Goal: Task Accomplishment & Management: Use online tool/utility

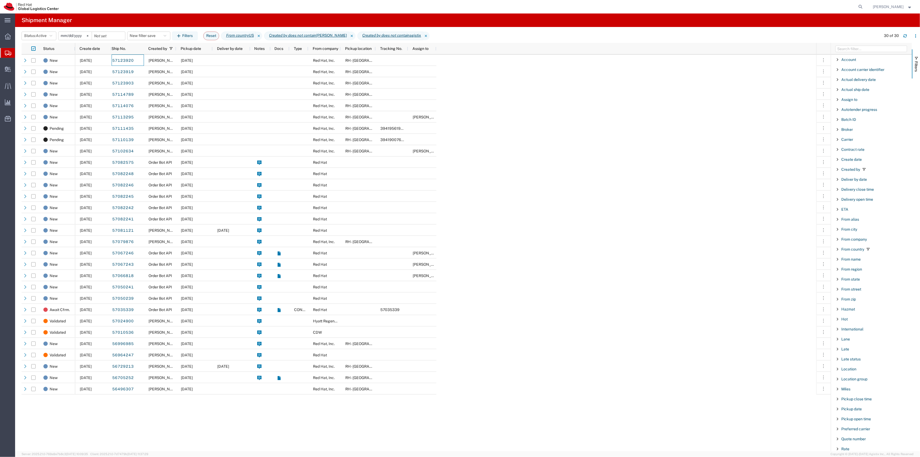
scroll to position [268, 0]
click at [140, 36] on button "New filter save" at bounding box center [148, 36] width 43 height 9
click at [144, 57] on span "New filter save" at bounding box center [163, 59] width 71 height 10
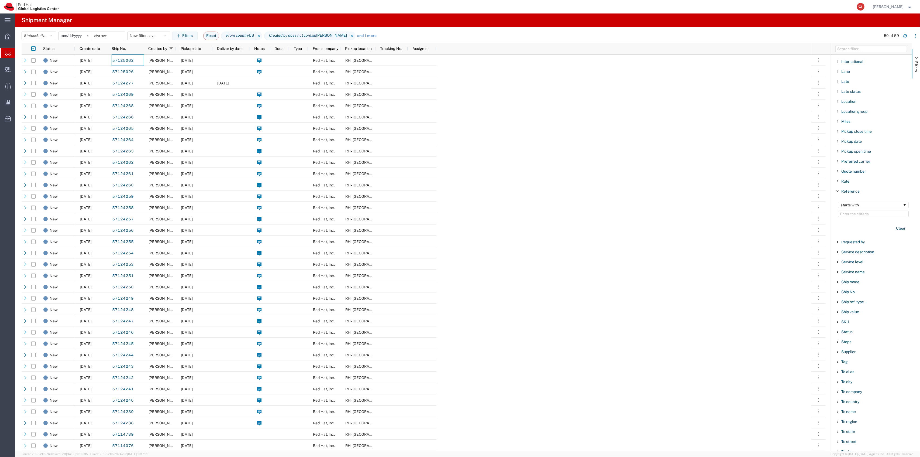
click at [865, 6] on icon at bounding box center [861, 7] width 8 height 8
type input "57123920"
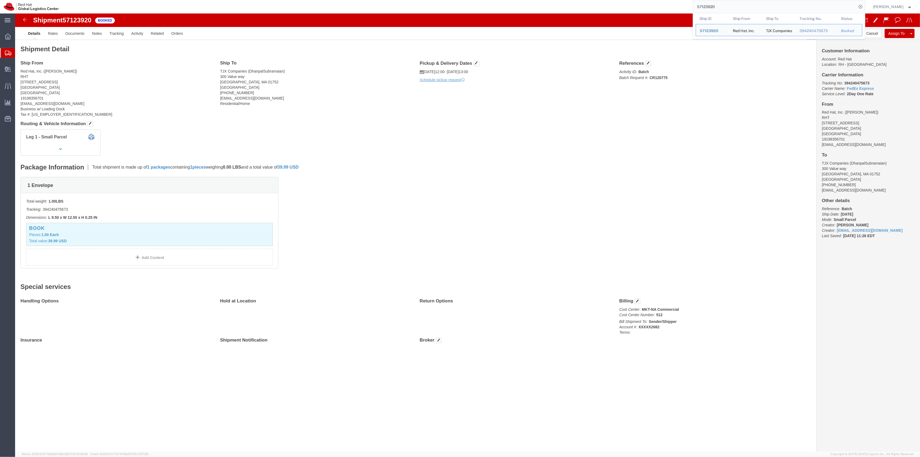
click p "Activity ID: Batch Batch Request #: CR120775"
click button "Cancel"
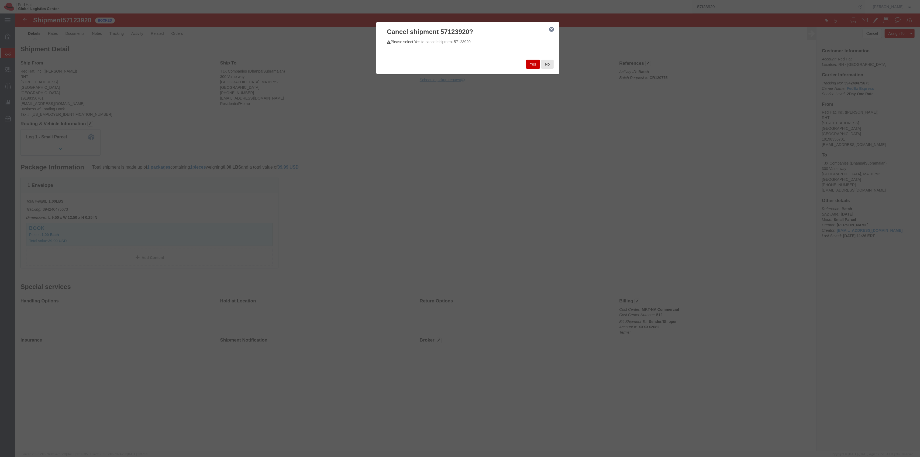
click button "Yes"
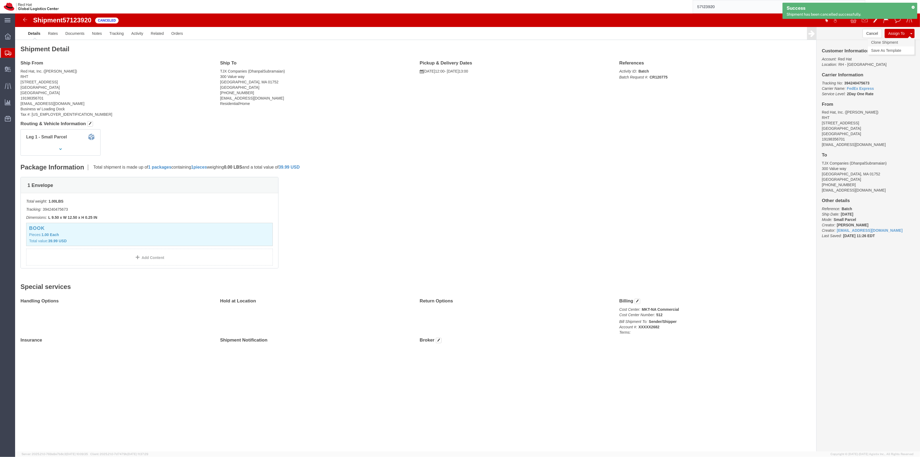
click link "Clone Shipment"
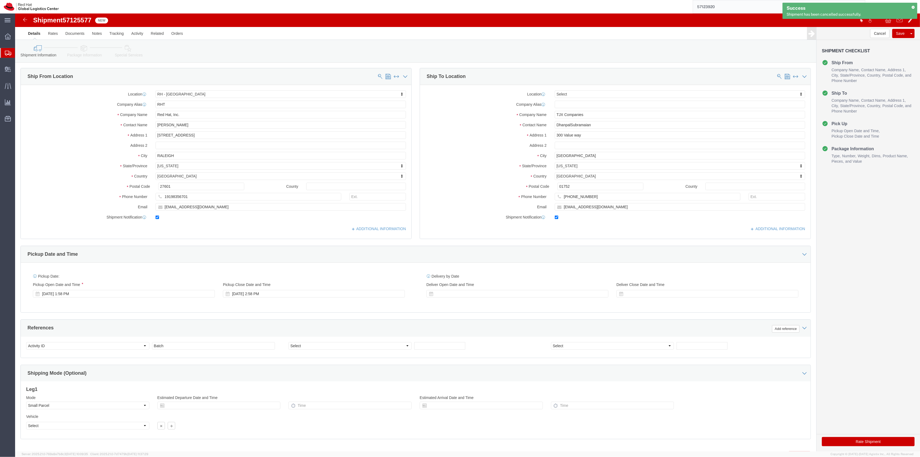
select select "38014"
select select
drag, startPoint x: 577, startPoint y: 119, endPoint x: 523, endPoint y: 110, distance: 54.1
click div "Location My Profile Location [GEOGRAPHIC_DATA] - [GEOGRAPHIC_DATA] - [GEOGRAPHI…"
paste input "[PERSON_NAME]"
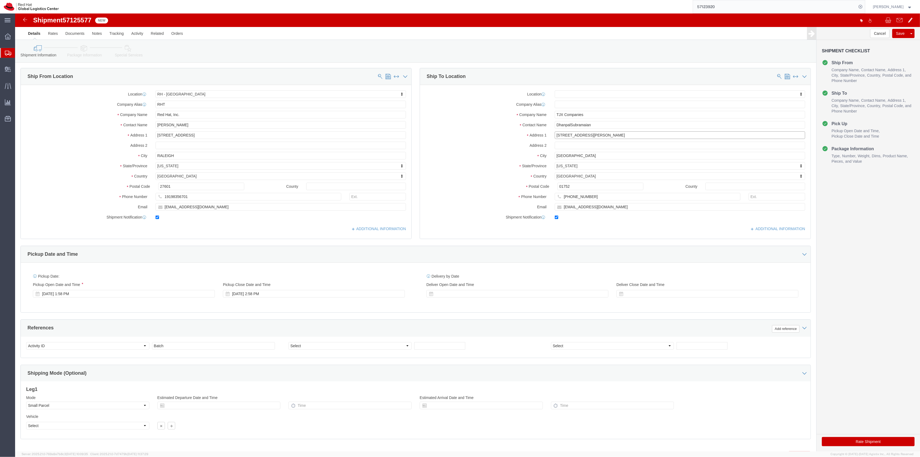
type input "[STREET_ADDRESS][PERSON_NAME]"
select select
drag, startPoint x: 565, startPoint y: 141, endPoint x: 495, endPoint y: 136, distance: 70.6
click div "Location My Profile Location [GEOGRAPHIC_DATA] - [GEOGRAPHIC_DATA] - [GEOGRAPHI…"
paste input "[GEOGRAPHIC_DATA]"
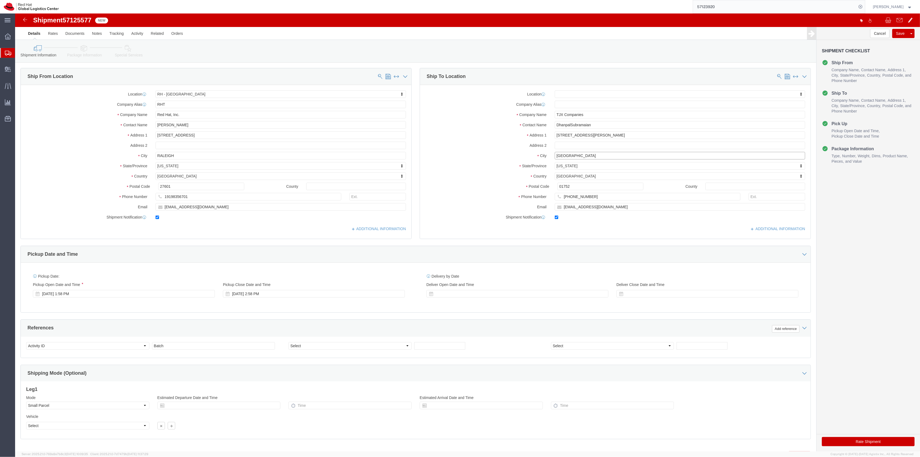
type input "[GEOGRAPHIC_DATA]"
select select
drag, startPoint x: 560, startPoint y: 173, endPoint x: 530, endPoint y: 169, distance: 30.5
click div "01752"
type input "01545"
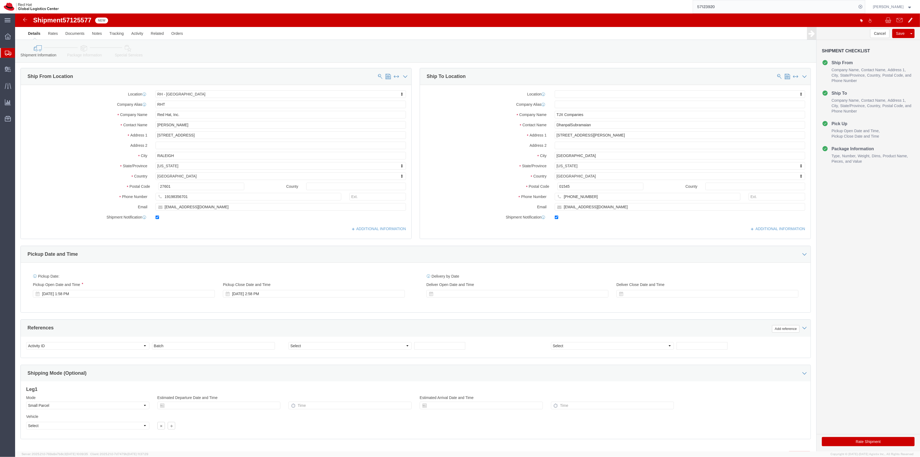
select select
click button "Rate Shipment"
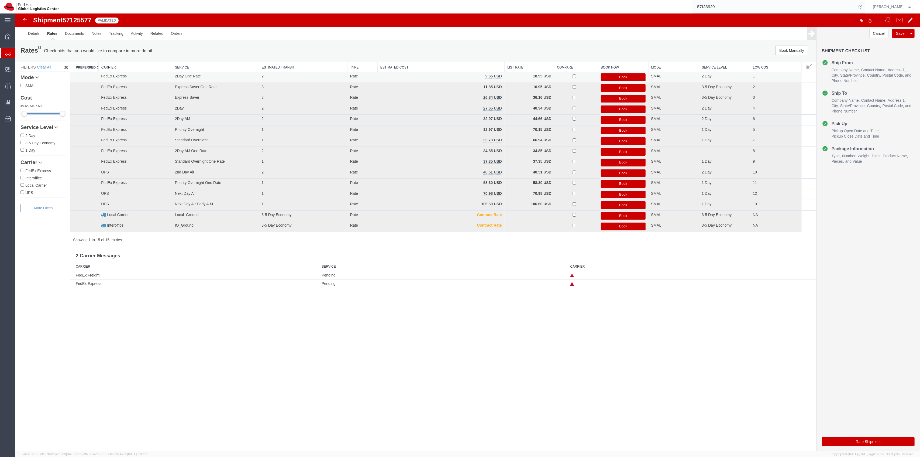
click at [617, 77] on button "Book" at bounding box center [623, 77] width 45 height 8
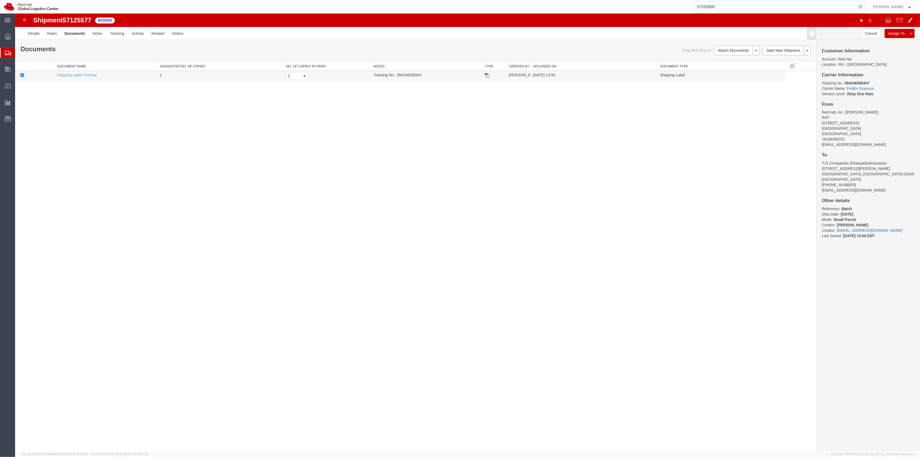
drag, startPoint x: 486, startPoint y: 76, endPoint x: 689, endPoint y: 79, distance: 203.6
click at [486, 76] on img at bounding box center [487, 75] width 4 height 4
